Goal: Task Accomplishment & Management: Manage account settings

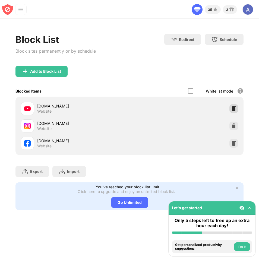
click at [230, 109] on div at bounding box center [233, 108] width 9 height 9
